Goal: Entertainment & Leisure: Consume media (video, audio)

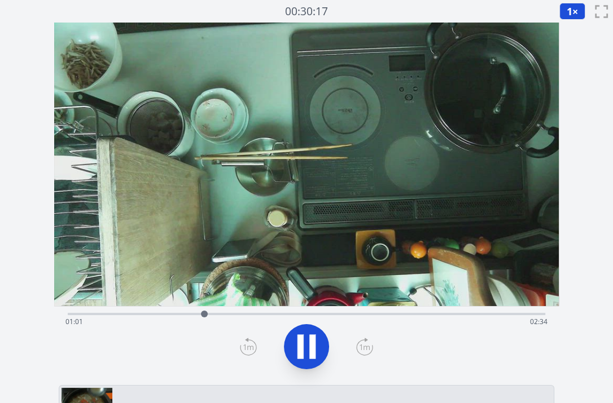
click at [236, 200] on video at bounding box center [306, 165] width 504 height 284
drag, startPoint x: 205, startPoint y: 311, endPoint x: 387, endPoint y: 311, distance: 181.7
click at [387, 311] on div at bounding box center [386, 314] width 7 height 7
click at [304, 349] on icon at bounding box center [307, 347] width 32 height 32
click at [399, 313] on div "Time elapsed: 02:24 Time remaining: 01:11" at bounding box center [306, 322] width 482 height 18
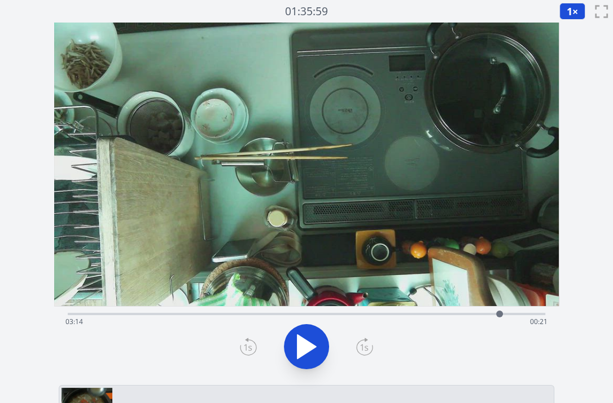
drag, startPoint x: 399, startPoint y: 313, endPoint x: 499, endPoint y: 314, distance: 100.4
click at [499, 314] on div at bounding box center [499, 314] width 7 height 7
click at [234, 153] on video at bounding box center [306, 165] width 504 height 284
drag, startPoint x: 497, startPoint y: 315, endPoint x: 258, endPoint y: 289, distance: 239.6
click at [258, 289] on div "Time elapsed: 01:30 Time remaining: 02:05" at bounding box center [306, 202] width 504 height 358
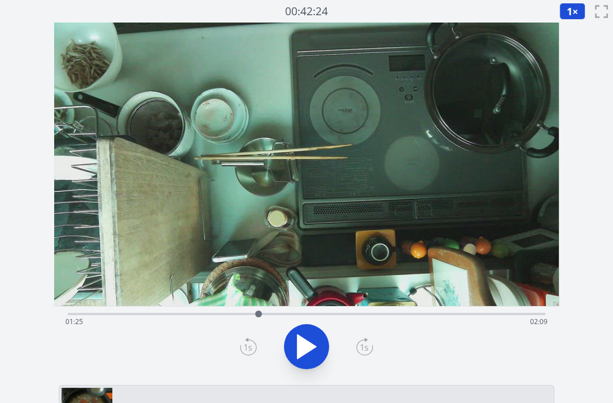
drag, startPoint x: 258, startPoint y: 289, endPoint x: 249, endPoint y: 310, distance: 23.0
click at [249, 310] on div "Time elapsed: 01:25 Time remaining: 02:09" at bounding box center [306, 202] width 504 height 358
click at [252, 308] on div at bounding box center [258, 314] width 17 height 17
drag, startPoint x: 255, startPoint y: 308, endPoint x: 403, endPoint y: 322, distance: 149.1
click at [403, 322] on div at bounding box center [399, 314] width 17 height 17
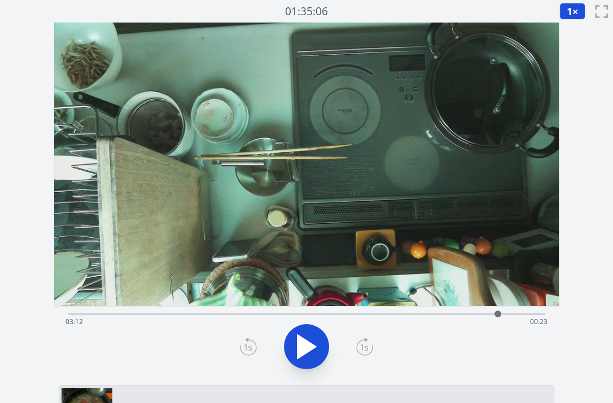
drag, startPoint x: 409, startPoint y: 312, endPoint x: 500, endPoint y: 328, distance: 92.2
click at [500, 315] on div "Time elapsed: 03:12 Time remaining: 00:23" at bounding box center [306, 314] width 477 height 2
click at [251, 89] on video at bounding box center [306, 165] width 504 height 284
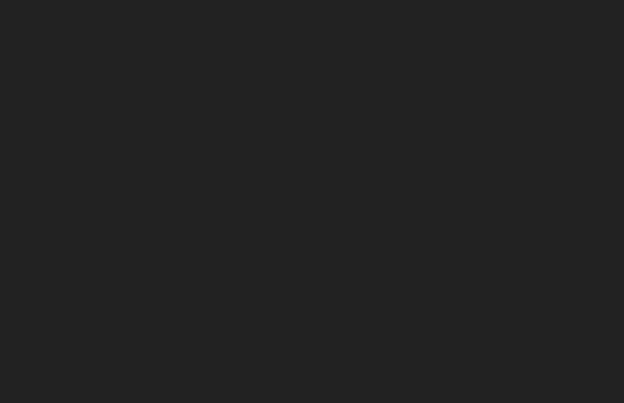
click at [170, 143] on body at bounding box center [312, 201] width 624 height 403
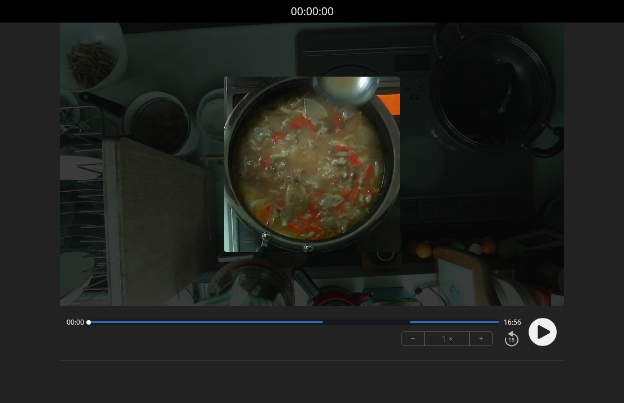
click at [536, 331] on circle at bounding box center [543, 332] width 28 height 28
click at [260, 293] on div at bounding box center [312, 165] width 504 height 284
click at [208, 191] on div at bounding box center [312, 165] width 504 height 284
click at [479, 337] on button "+" at bounding box center [481, 339] width 23 height 14
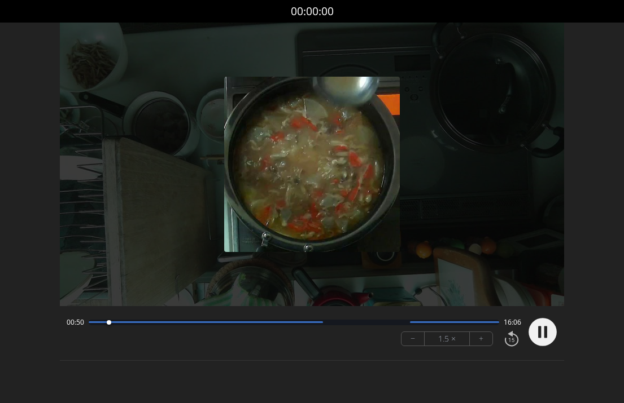
click at [479, 337] on button "+" at bounding box center [481, 339] width 23 height 14
click at [230, 141] on img at bounding box center [311, 164] width 175 height 175
click at [478, 343] on button "+" at bounding box center [481, 339] width 23 height 14
click at [142, 208] on div at bounding box center [312, 165] width 504 height 284
click at [474, 340] on button "+" at bounding box center [481, 339] width 23 height 14
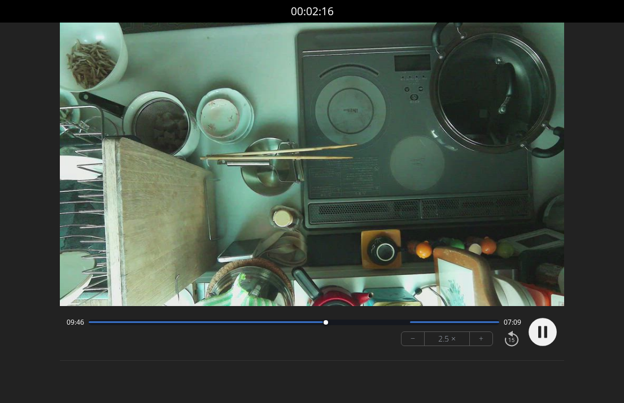
click at [214, 196] on video at bounding box center [312, 165] width 504 height 284
click at [537, 331] on circle at bounding box center [543, 332] width 28 height 28
click at [474, 339] on button "+" at bounding box center [481, 339] width 23 height 14
click at [250, 198] on video at bounding box center [312, 165] width 504 height 284
click at [536, 333] on circle at bounding box center [543, 332] width 28 height 28
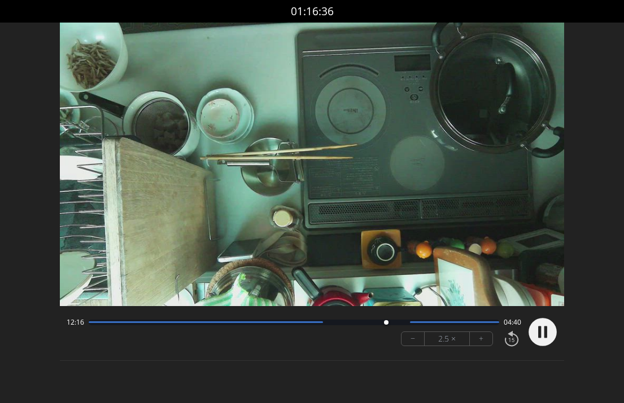
click at [262, 179] on video at bounding box center [312, 165] width 504 height 284
click at [528, 323] on icon at bounding box center [542, 332] width 29 height 29
click at [265, 210] on video at bounding box center [312, 165] width 504 height 284
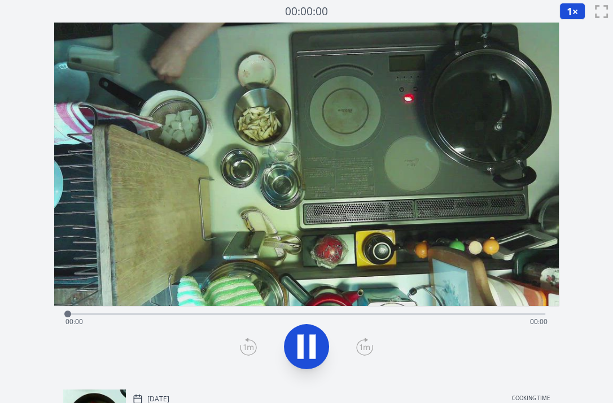
click at [240, 185] on video at bounding box center [306, 165] width 504 height 284
click at [304, 341] on icon at bounding box center [307, 347] width 32 height 32
click at [304, 341] on icon at bounding box center [306, 347] width 19 height 24
drag, startPoint x: 89, startPoint y: 310, endPoint x: 358, endPoint y: 307, distance: 269.2
click at [358, 307] on div at bounding box center [350, 314] width 17 height 17
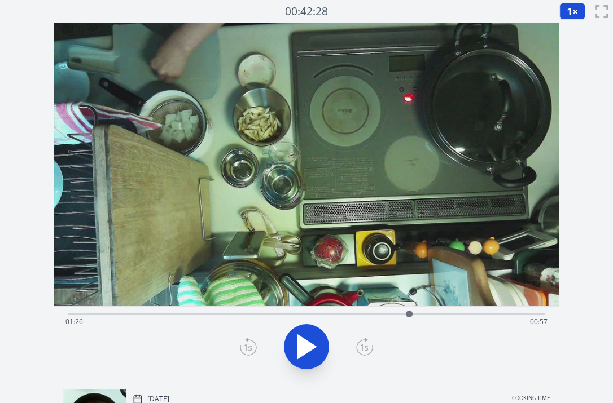
drag, startPoint x: 357, startPoint y: 312, endPoint x: 412, endPoint y: 317, distance: 54.9
click at [412, 317] on div at bounding box center [409, 314] width 7 height 7
click at [292, 353] on icon at bounding box center [307, 347] width 32 height 32
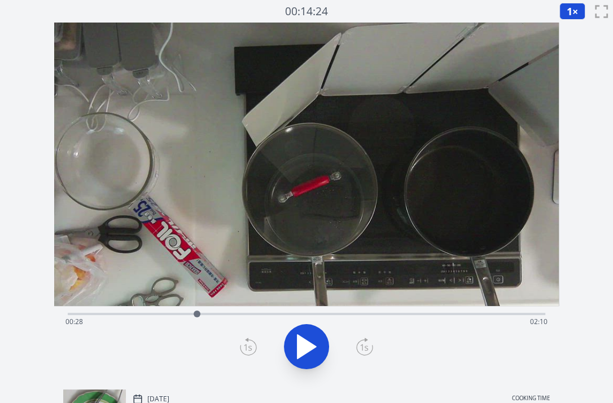
drag, startPoint x: 77, startPoint y: 311, endPoint x: 199, endPoint y: 314, distance: 121.9
click at [199, 314] on div at bounding box center [196, 314] width 17 height 17
click at [237, 210] on video at bounding box center [306, 165] width 504 height 284
drag, startPoint x: 309, startPoint y: 313, endPoint x: 200, endPoint y: 311, distance: 108.4
click at [200, 311] on div at bounding box center [199, 314] width 17 height 17
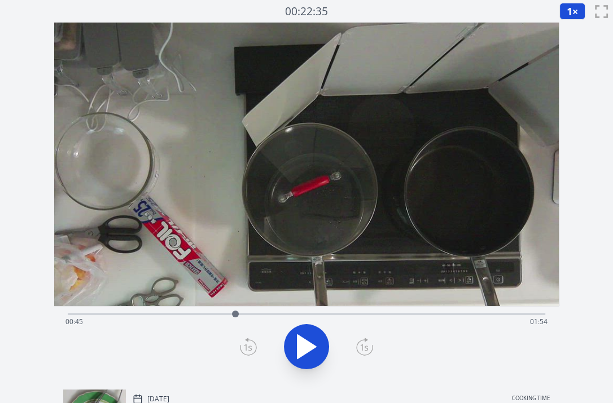
drag, startPoint x: 207, startPoint y: 311, endPoint x: 236, endPoint y: 311, distance: 28.8
click at [236, 311] on div at bounding box center [235, 314] width 17 height 17
click at [309, 343] on icon at bounding box center [307, 347] width 32 height 32
drag, startPoint x: 245, startPoint y: 313, endPoint x: 231, endPoint y: 314, distance: 13.6
click at [231, 314] on div at bounding box center [231, 314] width 17 height 17
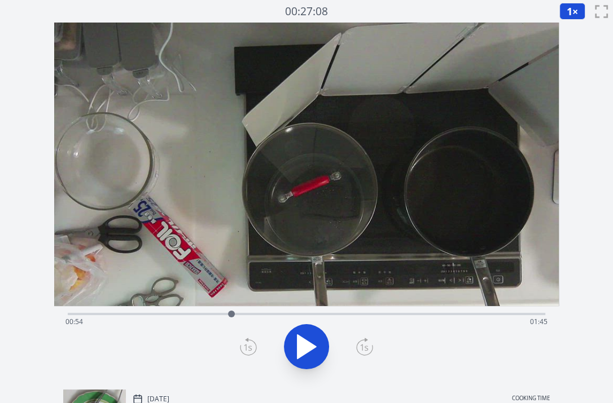
click at [310, 343] on icon at bounding box center [306, 347] width 19 height 24
click at [310, 343] on icon at bounding box center [312, 347] width 6 height 24
drag, startPoint x: 237, startPoint y: 312, endPoint x: 230, endPoint y: 315, distance: 7.6
click at [230, 315] on div at bounding box center [230, 314] width 17 height 17
click at [308, 344] on icon at bounding box center [306, 347] width 19 height 24
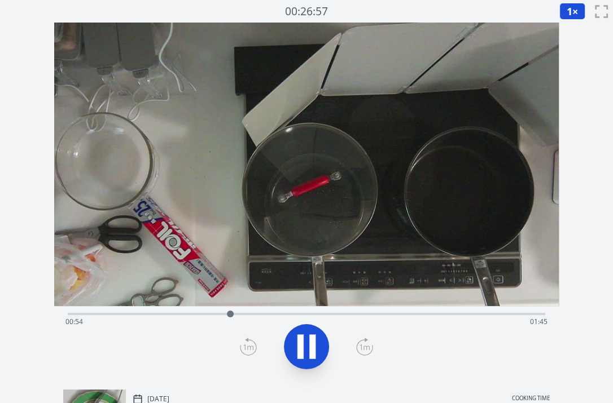
click at [308, 344] on icon at bounding box center [307, 347] width 32 height 32
drag, startPoint x: 230, startPoint y: 314, endPoint x: 236, endPoint y: 315, distance: 5.9
click at [236, 315] on div at bounding box center [235, 314] width 7 height 7
click at [248, 344] on icon at bounding box center [248, 347] width 17 height 18
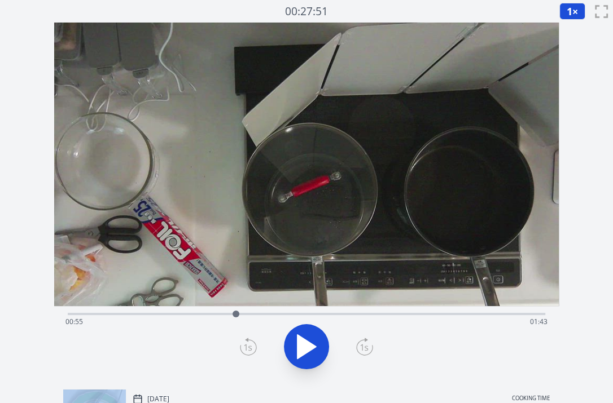
click at [248, 344] on icon at bounding box center [248, 347] width 17 height 18
drag, startPoint x: 238, startPoint y: 316, endPoint x: 492, endPoint y: 315, distance: 253.9
click at [492, 315] on div at bounding box center [490, 314] width 17 height 17
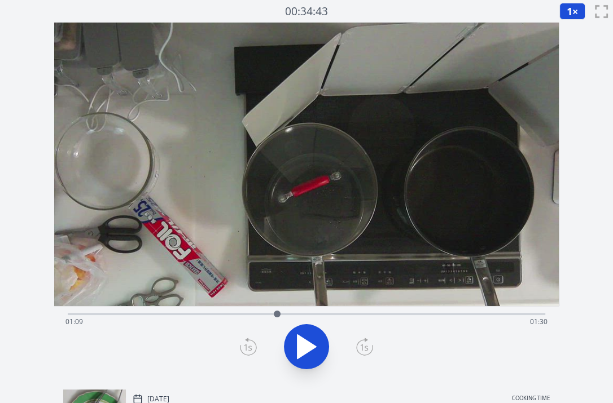
drag, startPoint x: 492, startPoint y: 315, endPoint x: 278, endPoint y: 302, distance: 214.9
click at [278, 302] on div "Time elapsed: 01:09 Time remaining: 01:30" at bounding box center [306, 202] width 504 height 358
click at [282, 314] on div at bounding box center [277, 314] width 17 height 17
drag, startPoint x: 285, startPoint y: 314, endPoint x: 388, endPoint y: 318, distance: 102.8
click at [388, 318] on div at bounding box center [389, 314] width 17 height 17
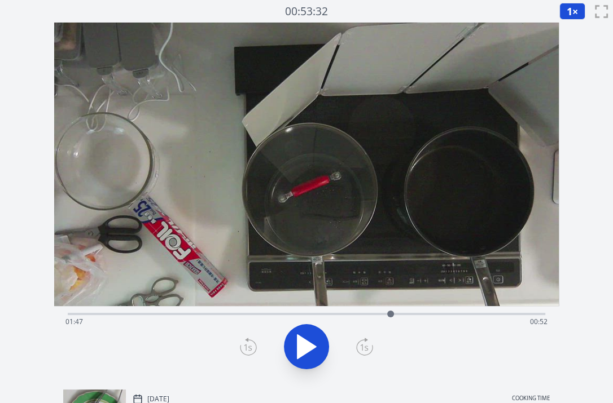
click at [390, 318] on div at bounding box center [390, 314] width 17 height 17
click at [247, 266] on video at bounding box center [306, 165] width 504 height 284
drag, startPoint x: 392, startPoint y: 316, endPoint x: 401, endPoint y: 318, distance: 8.6
click at [401, 318] on div at bounding box center [400, 314] width 17 height 17
click at [409, 317] on div "Time elapsed: 01:50 Time remaining: 00:49" at bounding box center [306, 322] width 482 height 18
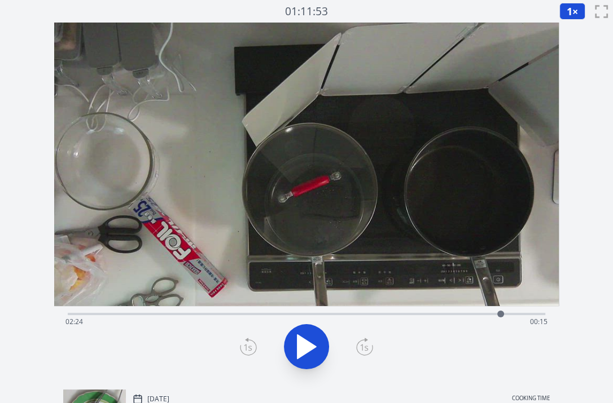
drag, startPoint x: 413, startPoint y: 317, endPoint x: 501, endPoint y: 330, distance: 88.9
click at [501, 315] on div "Time elapsed: 02:24 Time remaining: 00:15" at bounding box center [306, 314] width 477 height 2
click at [495, 315] on div at bounding box center [495, 314] width 7 height 7
drag, startPoint x: 497, startPoint y: 316, endPoint x: 488, endPoint y: 317, distance: 8.5
click at [488, 317] on div at bounding box center [489, 314] width 17 height 17
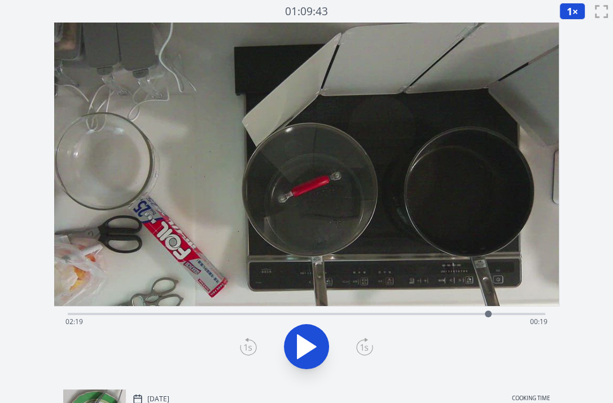
click at [488, 317] on div at bounding box center [488, 314] width 17 height 17
click at [499, 314] on div at bounding box center [499, 314] width 17 height 17
drag, startPoint x: 499, startPoint y: 314, endPoint x: 345, endPoint y: 315, distance: 154.6
click at [345, 315] on div at bounding box center [346, 314] width 7 height 7
drag, startPoint x: 345, startPoint y: 315, endPoint x: 387, endPoint y: 315, distance: 41.8
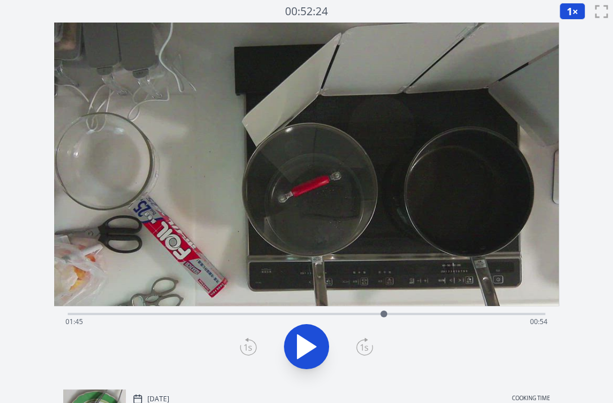
click at [387, 315] on div at bounding box center [383, 314] width 7 height 7
drag, startPoint x: 387, startPoint y: 317, endPoint x: 357, endPoint y: 320, distance: 30.1
click at [357, 320] on div at bounding box center [357, 314] width 17 height 17
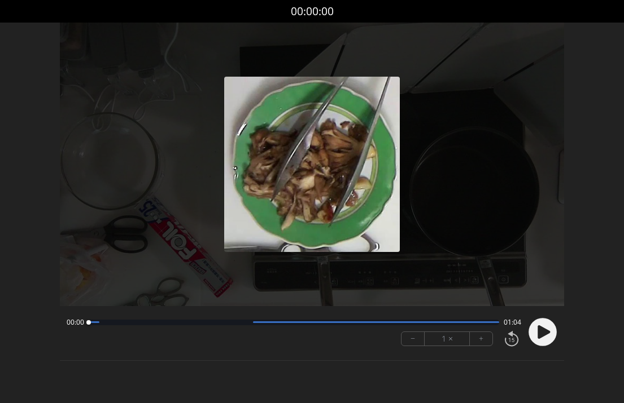
click at [542, 335] on icon at bounding box center [544, 333] width 12 height 14
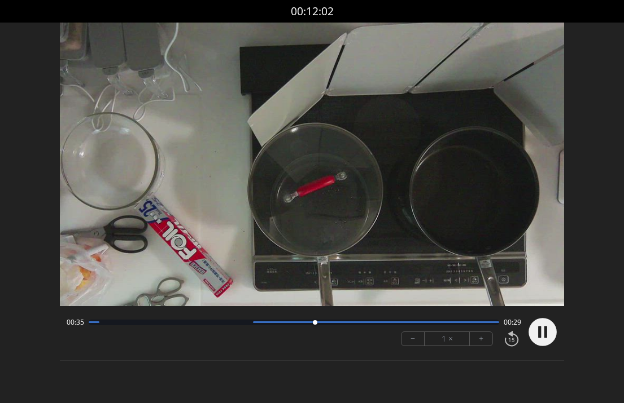
click at [207, 182] on video at bounding box center [312, 165] width 504 height 284
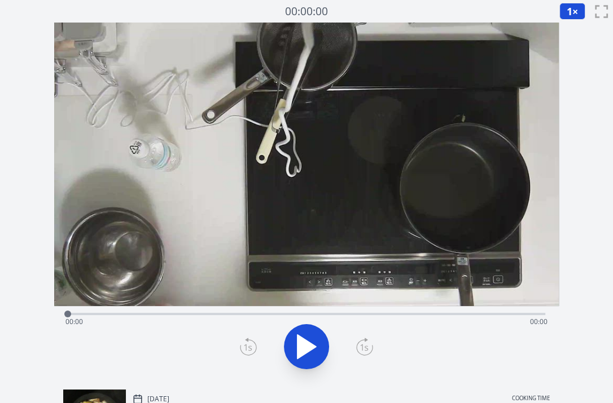
click at [302, 352] on icon at bounding box center [306, 347] width 19 height 24
drag, startPoint x: 137, startPoint y: 316, endPoint x: 207, endPoint y: 330, distance: 71.9
click at [207, 315] on div "Time elapsed: 00:12 Time remaining: 01:17" at bounding box center [306, 314] width 477 height 2
drag, startPoint x: 214, startPoint y: 313, endPoint x: 257, endPoint y: 315, distance: 42.9
click at [257, 315] on div at bounding box center [255, 314] width 7 height 7
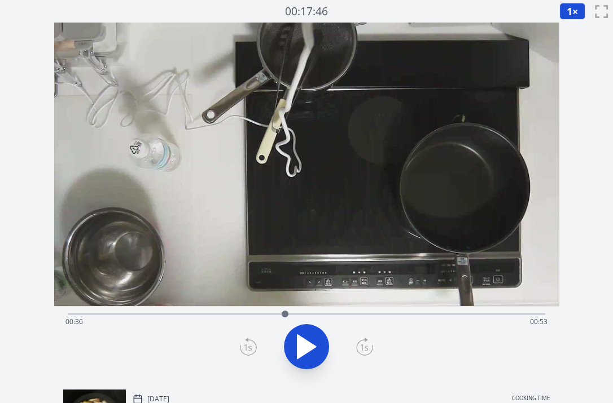
drag, startPoint x: 257, startPoint y: 315, endPoint x: 286, endPoint y: 319, distance: 29.1
click at [286, 319] on div at bounding box center [285, 314] width 17 height 17
drag, startPoint x: 302, startPoint y: 313, endPoint x: 350, endPoint y: 314, distance: 48.0
click at [350, 314] on div "Time elapsed: 00:42 Time remaining: 00:47" at bounding box center [306, 313] width 477 height 14
drag, startPoint x: 362, startPoint y: 311, endPoint x: 399, endPoint y: 314, distance: 37.3
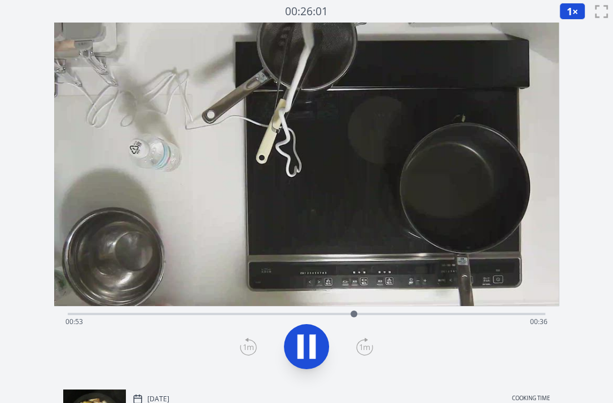
click at [399, 314] on div "Time elapsed: 00:53 Time remaining: 00:36" at bounding box center [306, 313] width 477 height 14
click at [311, 341] on icon at bounding box center [312, 347] width 6 height 24
drag, startPoint x: 397, startPoint y: 314, endPoint x: 357, endPoint y: 313, distance: 40.6
click at [357, 313] on div at bounding box center [356, 314] width 7 height 7
